Goal: Task Accomplishment & Management: Manage account settings

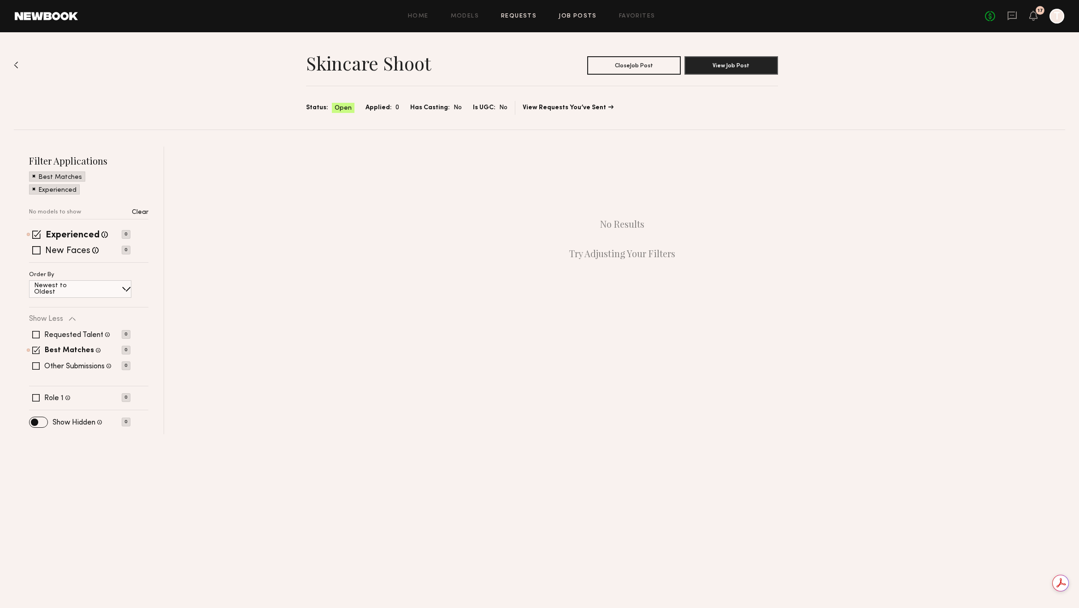
click at [530, 16] on link "Requests" at bounding box center [519, 16] width 36 height 6
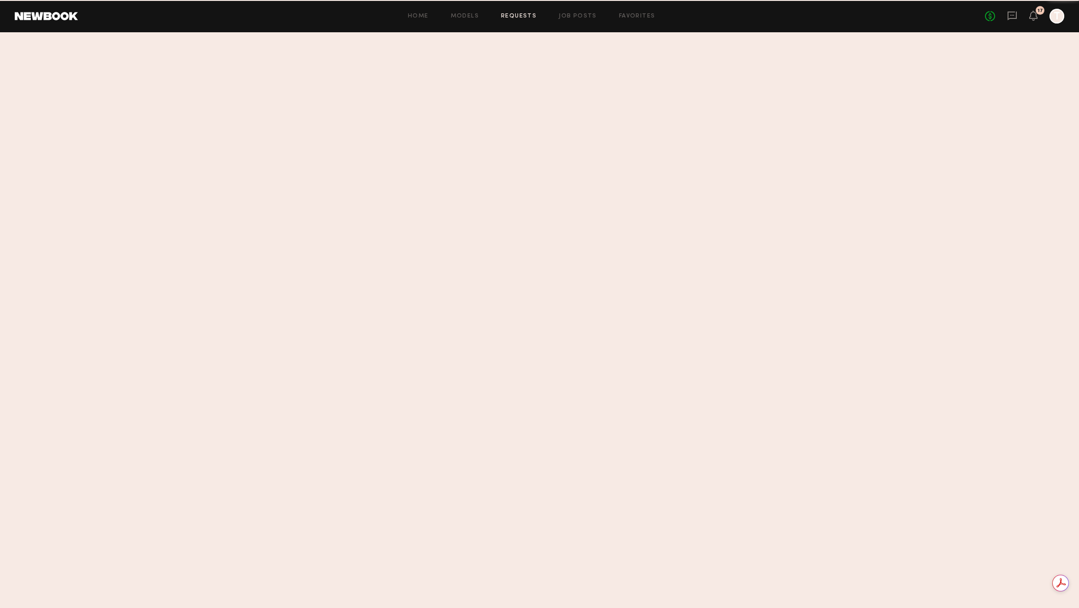
click at [574, 16] on link "Job Posts" at bounding box center [578, 16] width 38 height 6
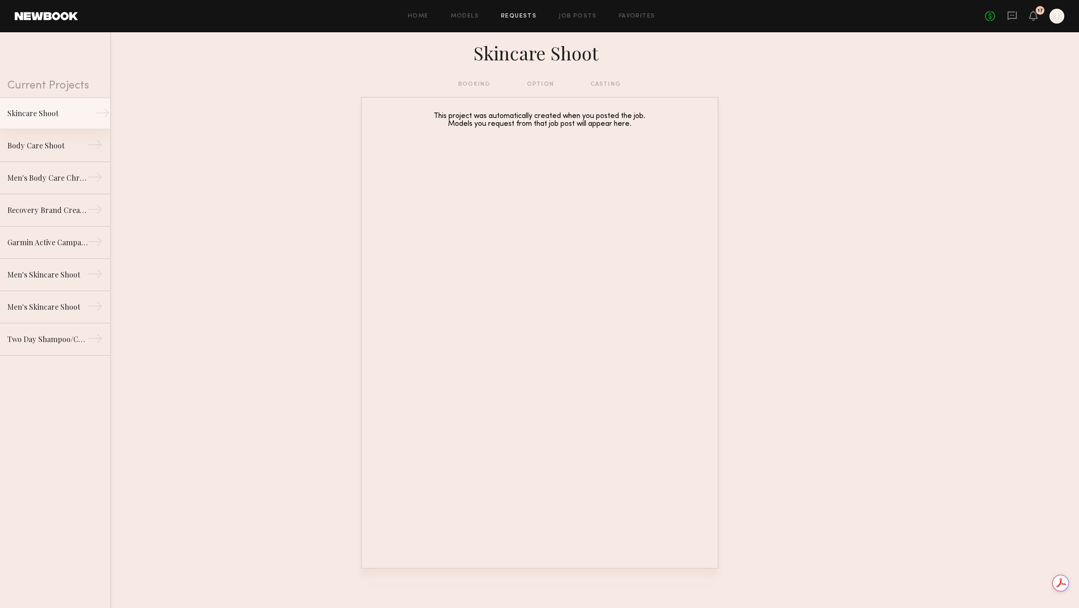
click at [86, 120] on link "Skincare Shoot →" at bounding box center [55, 113] width 110 height 32
click at [467, 89] on div "booking option casting" at bounding box center [539, 84] width 163 height 10
click at [471, 86] on div "booking option casting" at bounding box center [539, 84] width 163 height 10
click at [57, 113] on div "Skincare Shoot" at bounding box center [47, 113] width 80 height 11
click at [417, 15] on link "Home" at bounding box center [418, 16] width 21 height 6
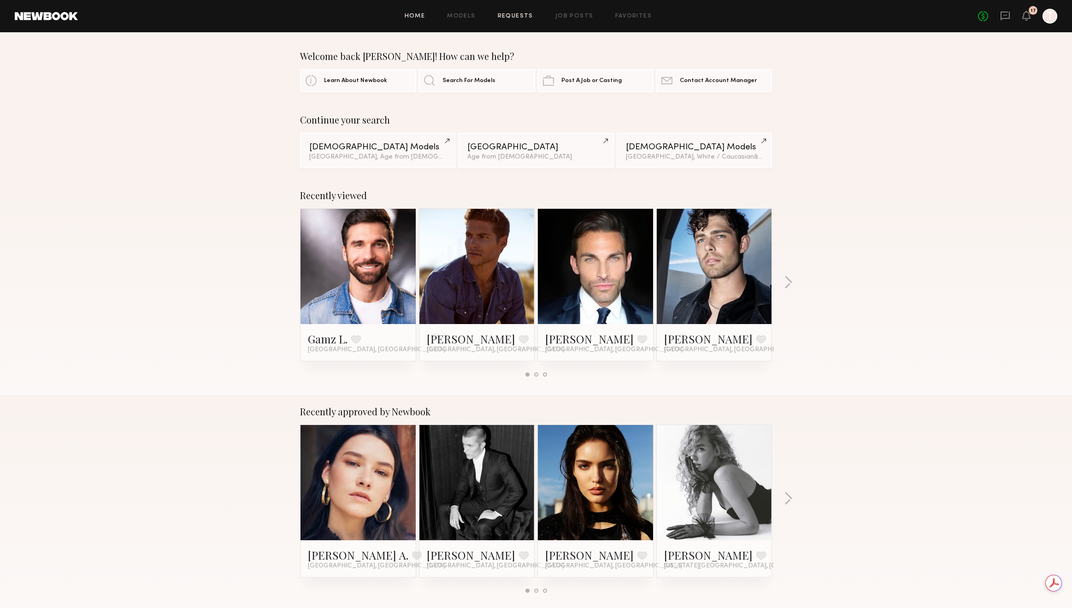
click at [513, 15] on link "Requests" at bounding box center [516, 16] width 36 height 6
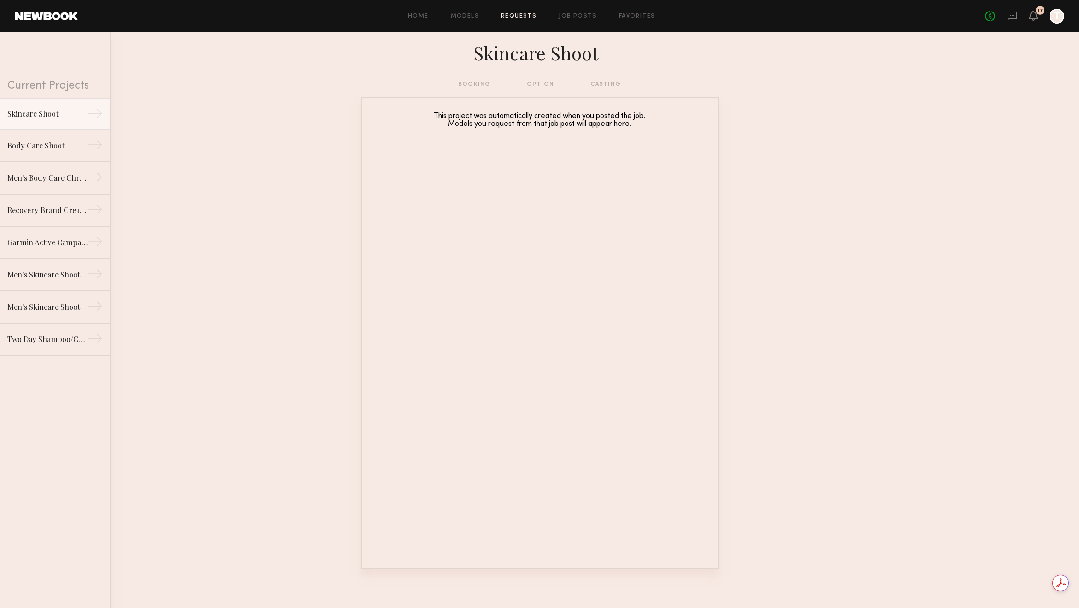
click at [553, 83] on div "booking option casting" at bounding box center [539, 84] width 163 height 10
click at [596, 16] on div "Home Models Requests Job Posts Favorites Sign Out" at bounding box center [531, 16] width 907 height 6
click at [583, 16] on link "Job Posts" at bounding box center [578, 16] width 38 height 6
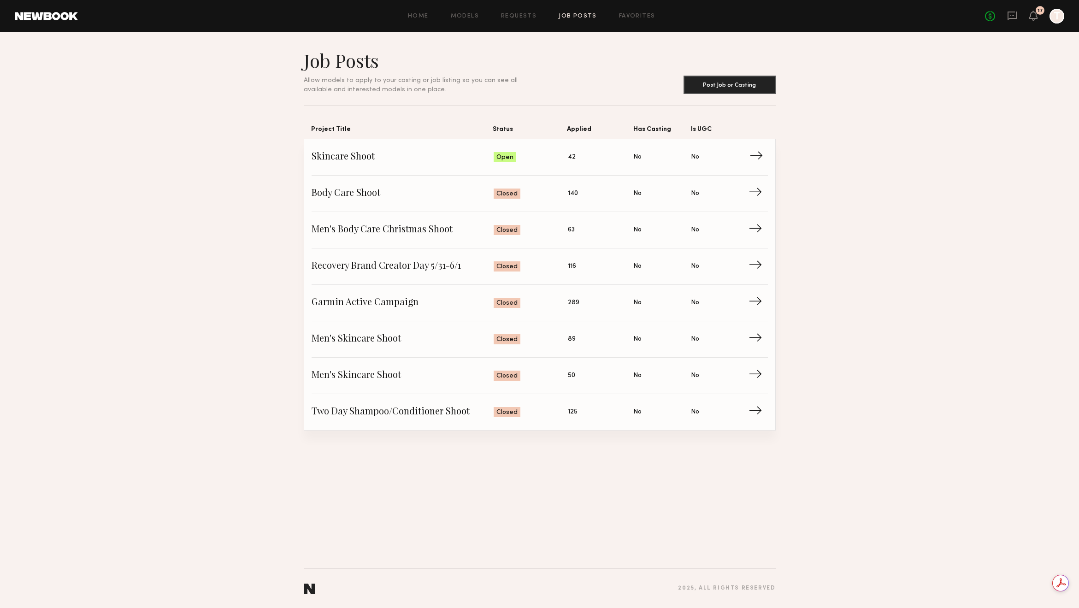
click at [759, 155] on span "→" at bounding box center [759, 157] width 19 height 14
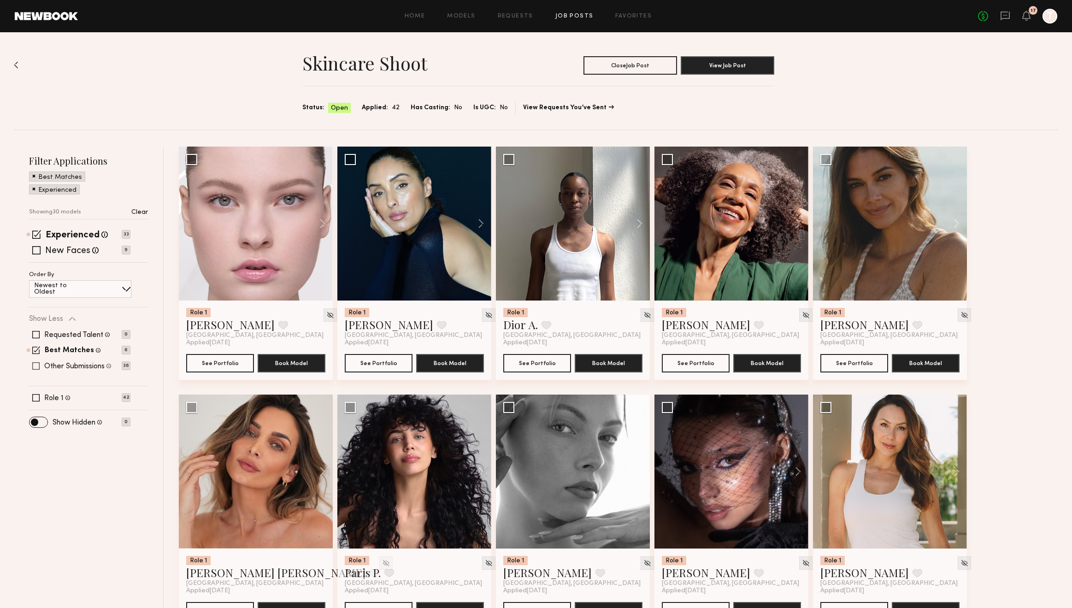
click at [76, 368] on label "Other Submissions" at bounding box center [74, 366] width 60 height 7
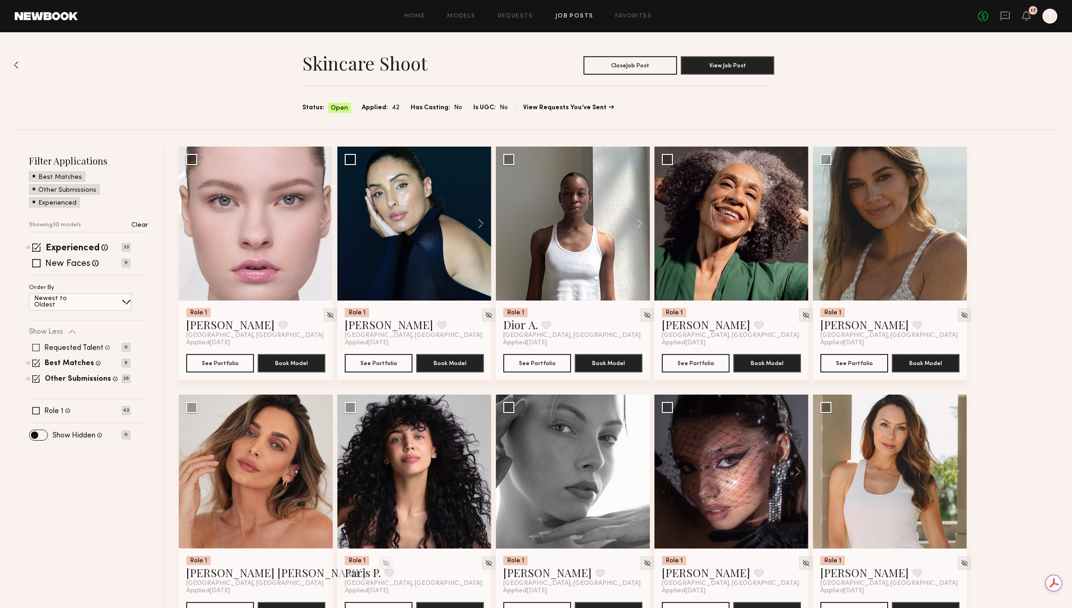
click at [76, 346] on label "Requested Talent" at bounding box center [73, 347] width 59 height 7
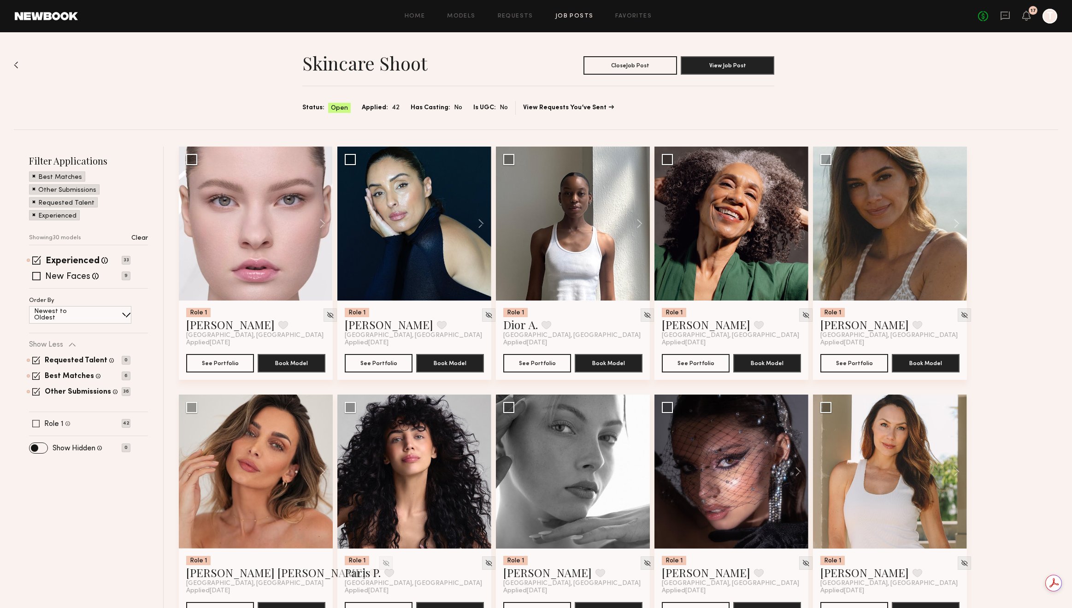
click at [38, 422] on span at bounding box center [35, 423] width 7 height 7
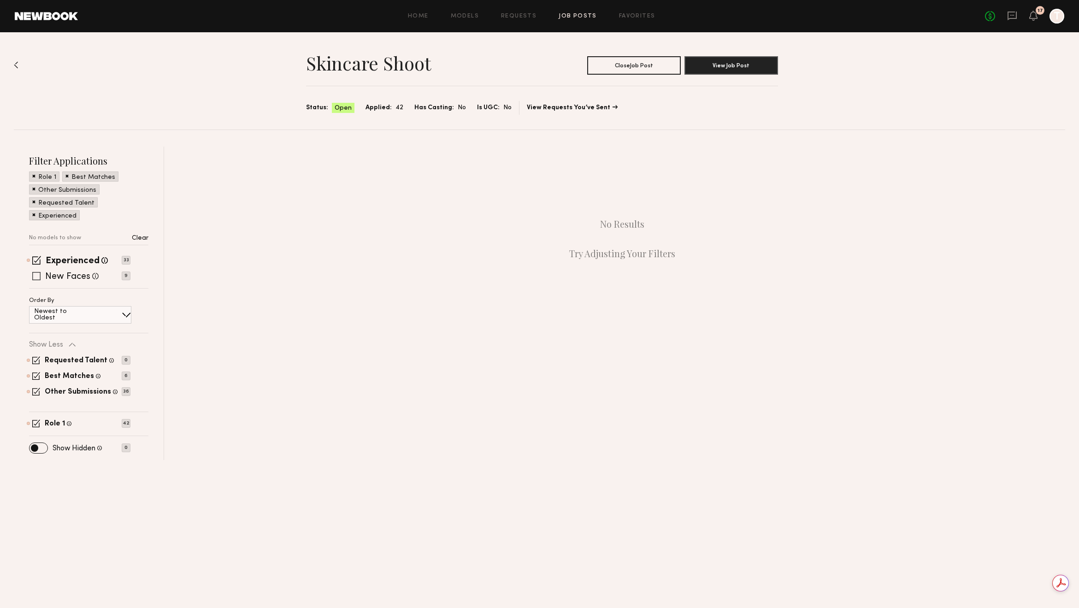
click at [37, 278] on span at bounding box center [36, 276] width 8 height 8
click at [182, 331] on div "No Results Try Adjusting Your Filters" at bounding box center [622, 239] width 886 height 184
click at [33, 360] on span at bounding box center [36, 360] width 8 height 8
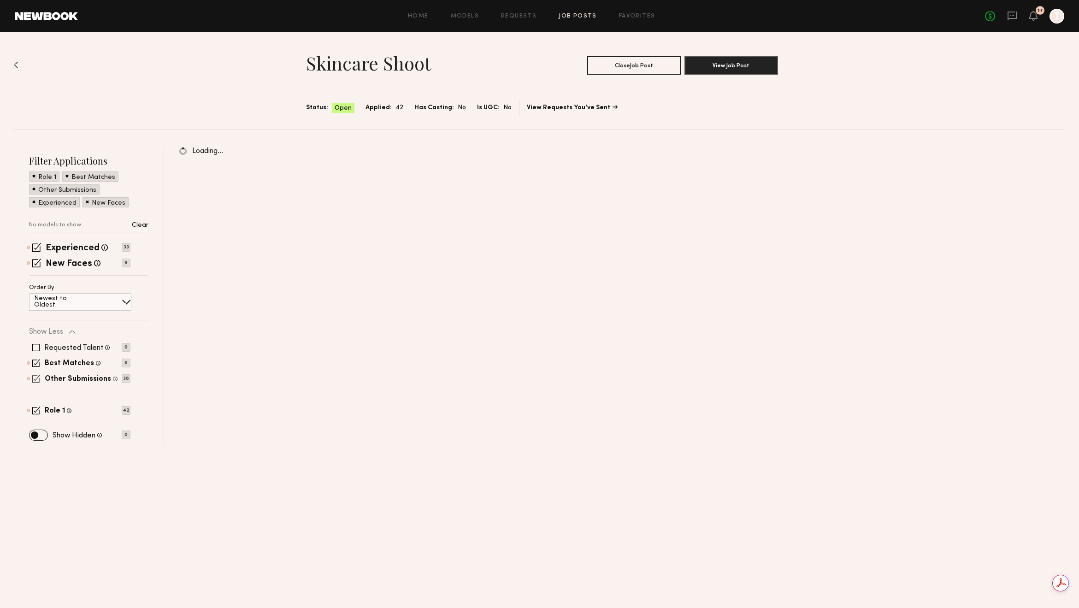
click at [36, 377] on span at bounding box center [36, 379] width 8 height 8
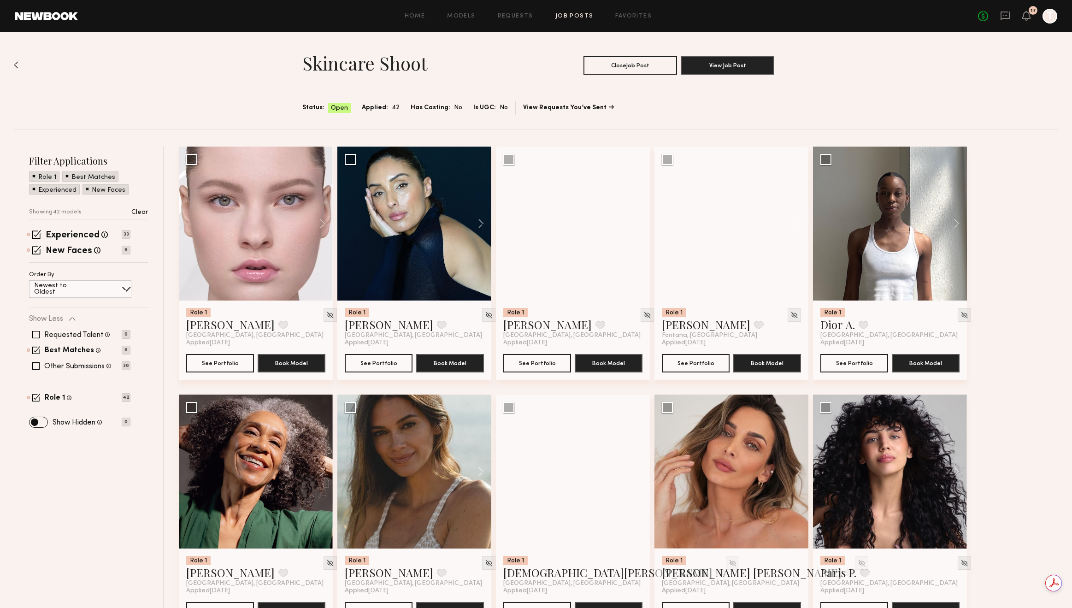
click at [33, 361] on div "Requested Talent Models you have reached out to with requests 0 Best Matches Mo…" at bounding box center [79, 350] width 101 height 55
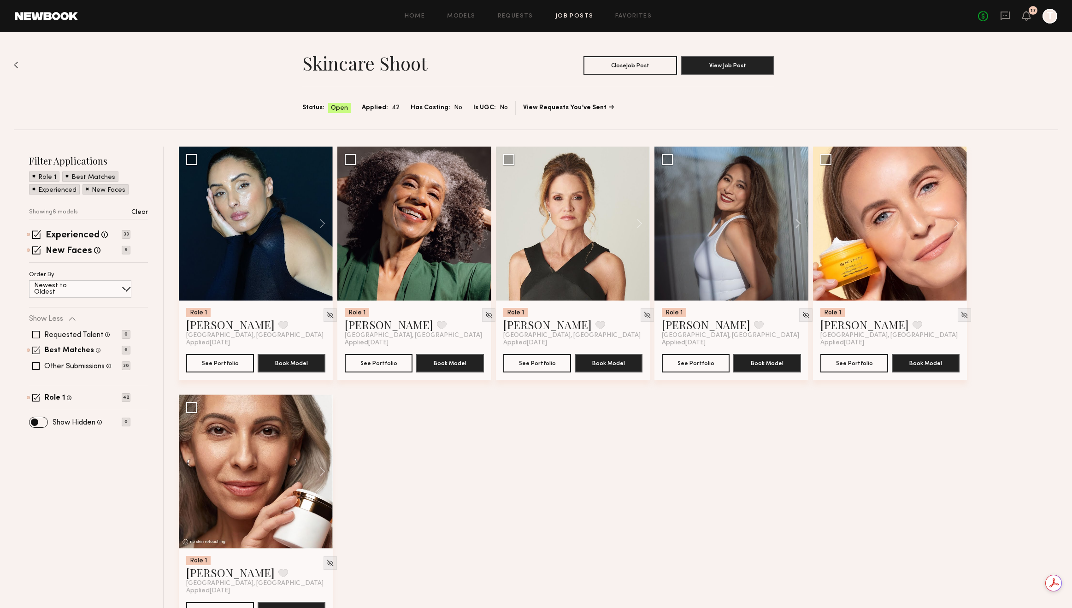
click at [36, 351] on span at bounding box center [36, 350] width 8 height 8
click at [36, 251] on span at bounding box center [36, 250] width 9 height 9
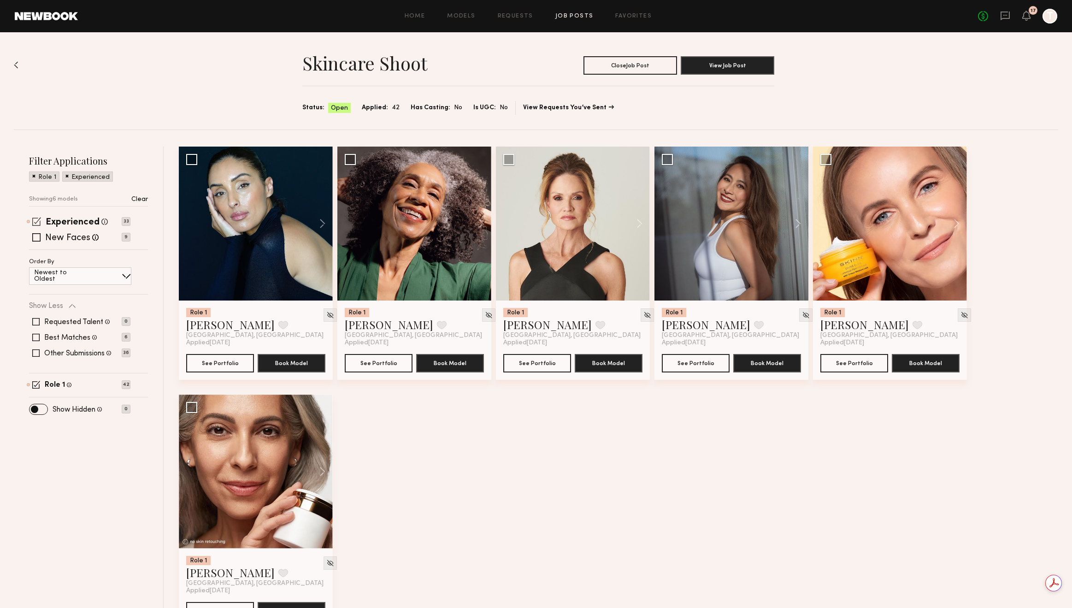
click at [35, 224] on span at bounding box center [36, 221] width 9 height 9
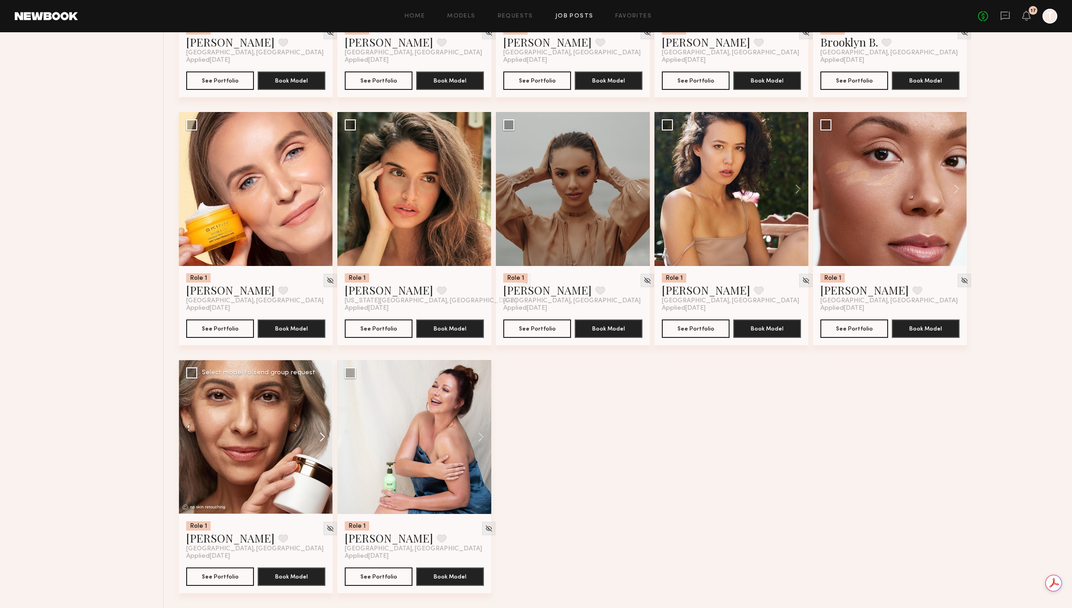
click at [321, 435] on button at bounding box center [318, 437] width 30 height 154
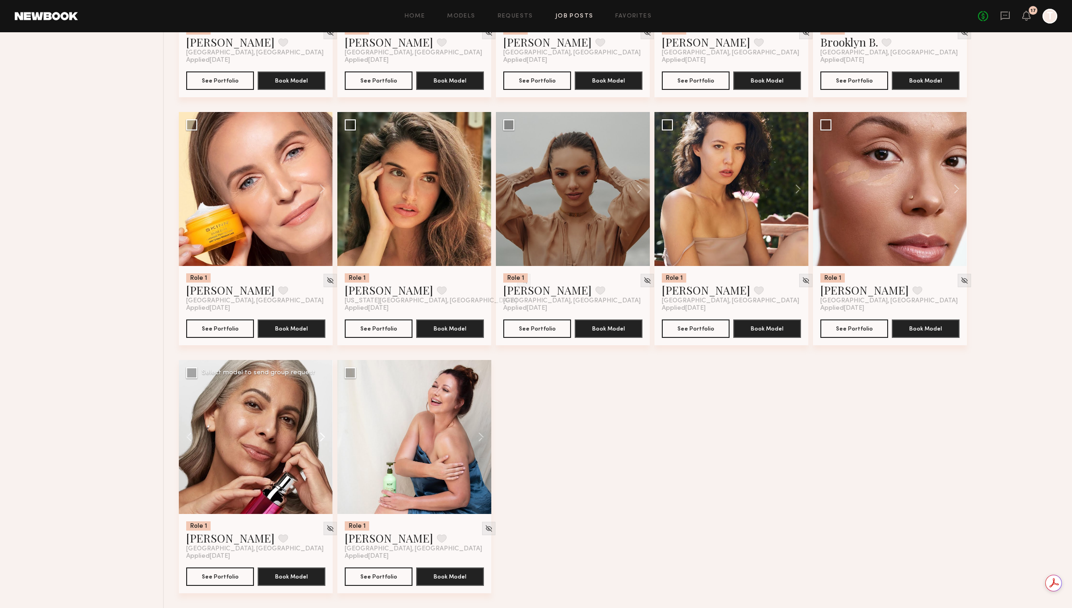
click at [321, 435] on button at bounding box center [318, 437] width 30 height 154
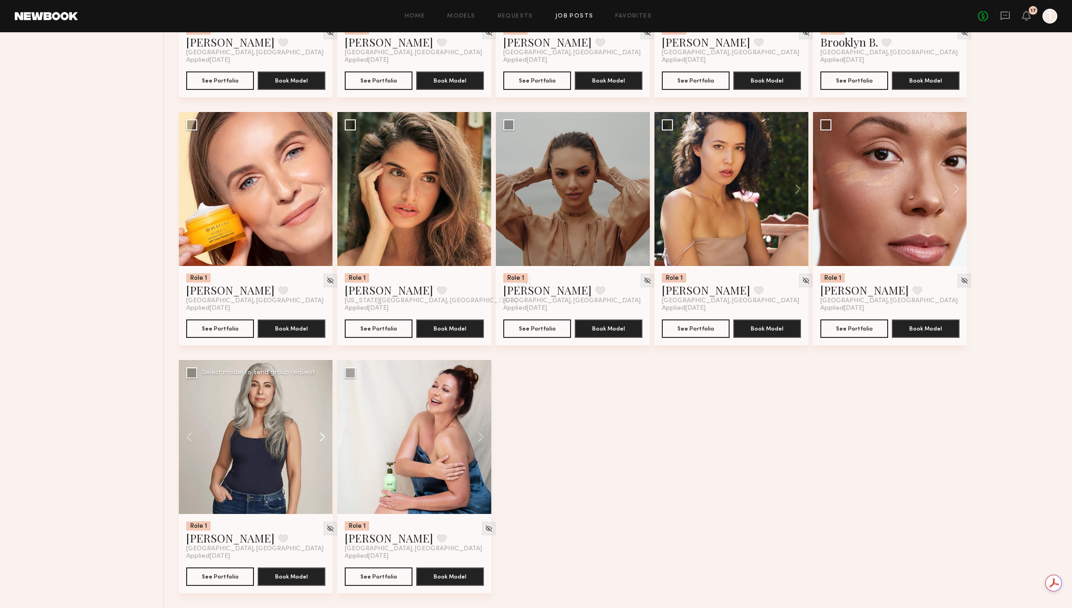
click at [321, 435] on button at bounding box center [318, 437] width 30 height 154
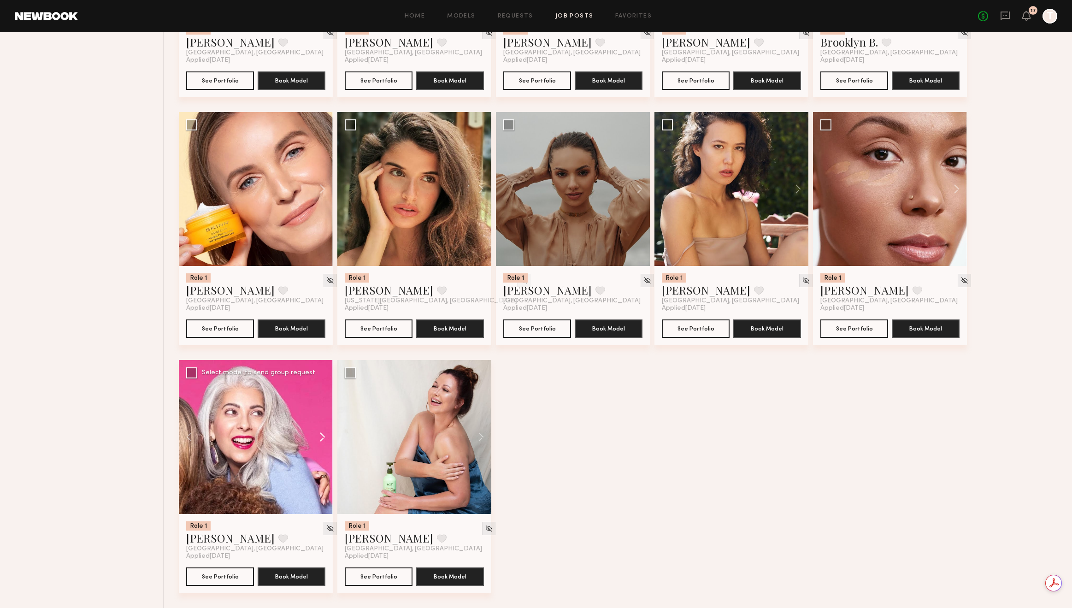
click at [320, 435] on button at bounding box center [318, 437] width 30 height 154
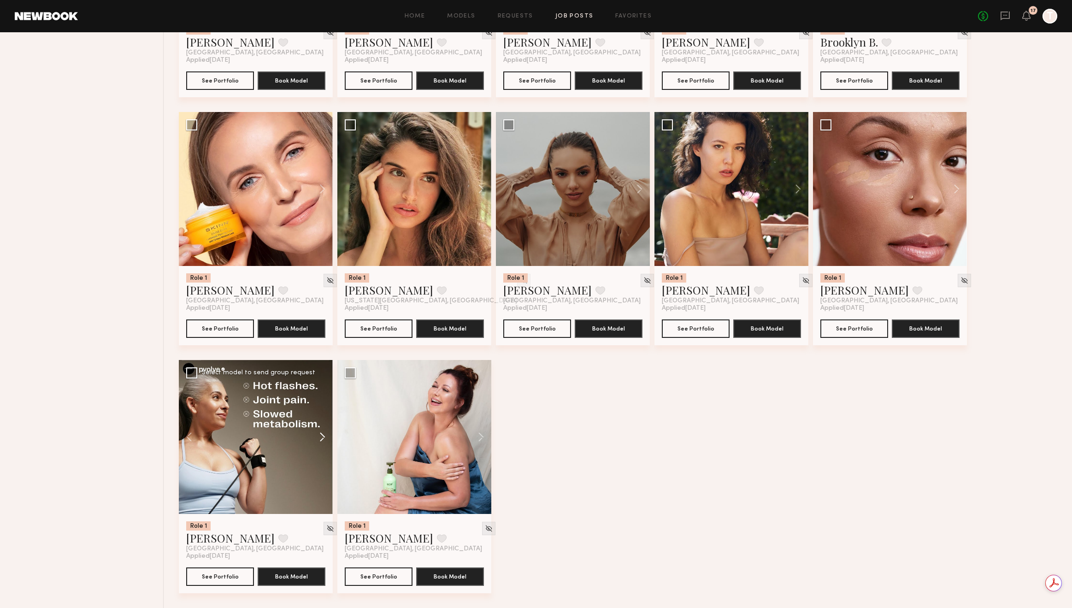
click at [320, 435] on button at bounding box center [318, 437] width 30 height 154
